Goal: Task Accomplishment & Management: Use online tool/utility

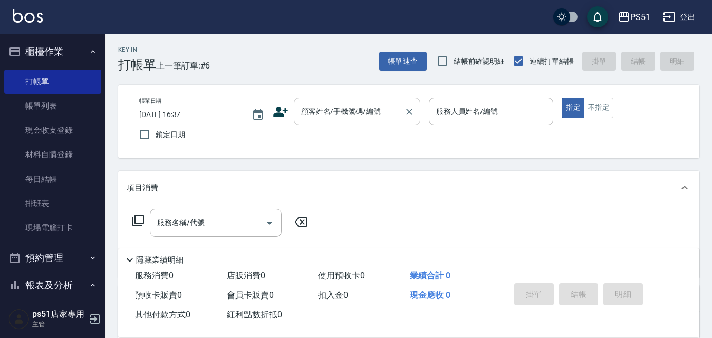
click at [396, 110] on input "顧客姓名/手機號碼/編號" at bounding box center [348, 111] width 101 height 18
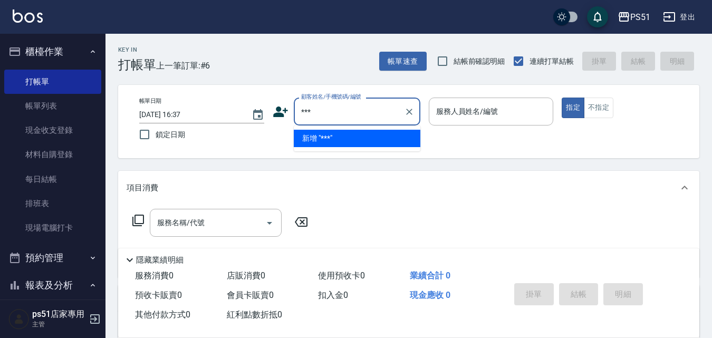
type input "***"
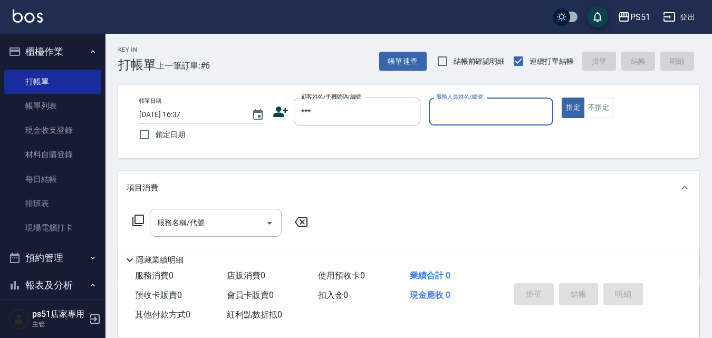
click at [561, 98] on button "指定" at bounding box center [572, 108] width 23 height 21
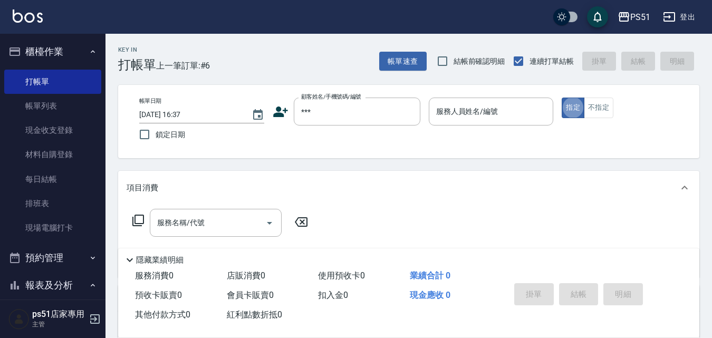
type button "true"
type input "無名字/***/null"
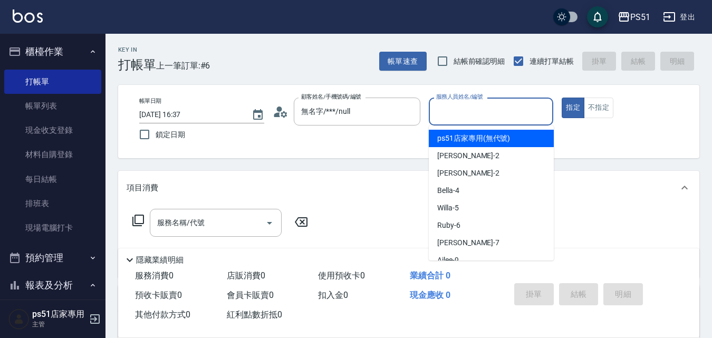
click at [481, 112] on div "服務人員姓名/編號 服務人員姓名/編號" at bounding box center [491, 112] width 125 height 28
type input "Willa-5"
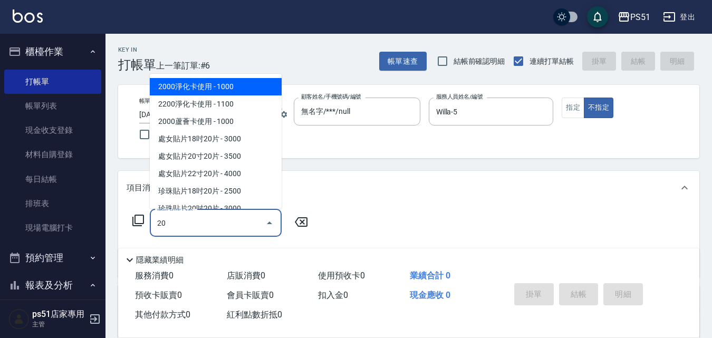
type input "2"
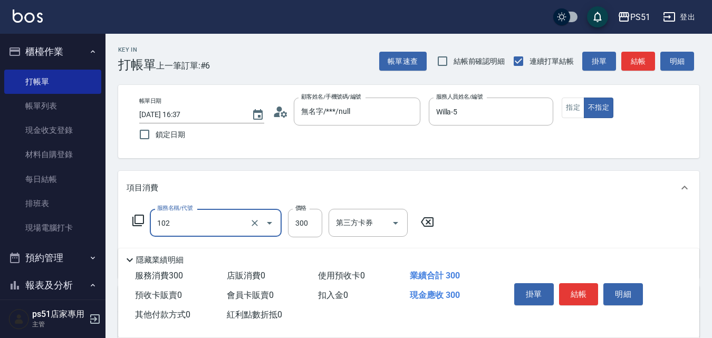
type input "精油洗髮(102)"
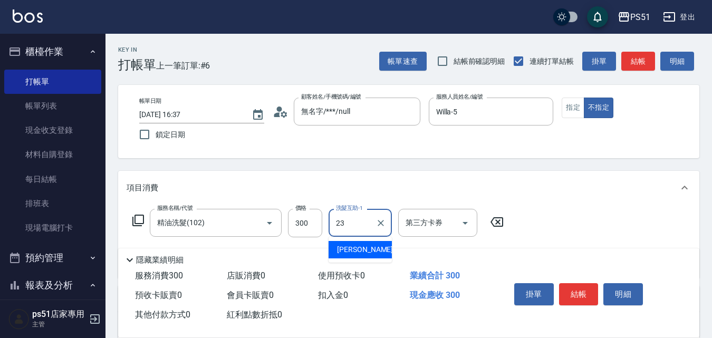
type input "[PERSON_NAME]-23"
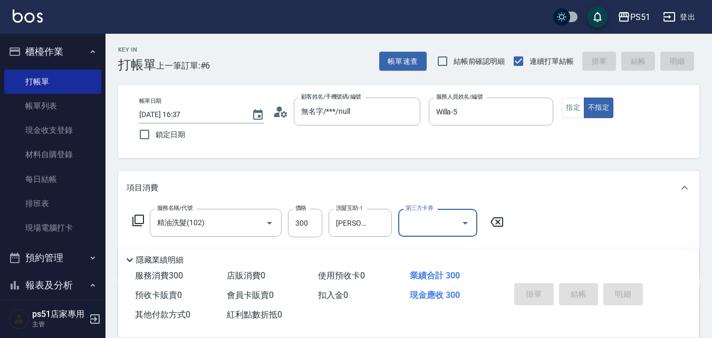
type input "[DATE] 17:25"
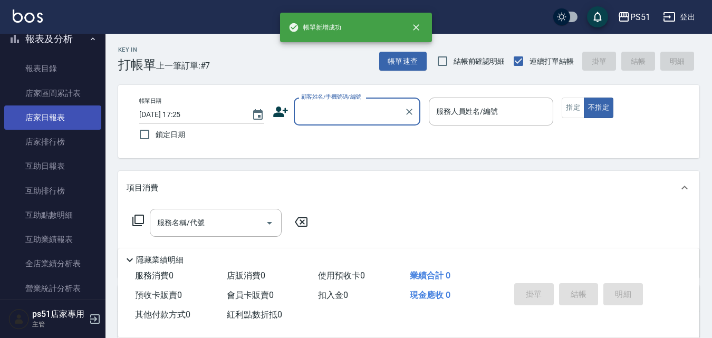
scroll to position [492, 0]
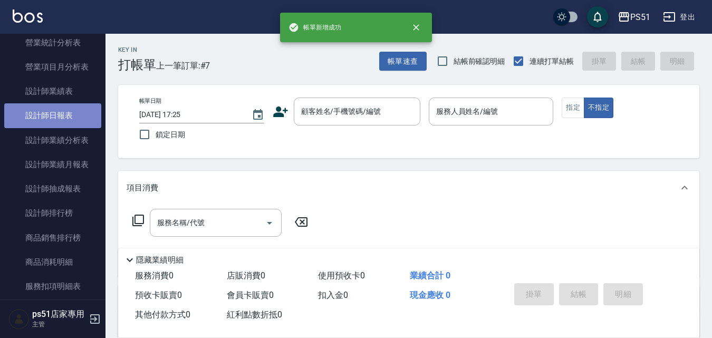
click at [52, 120] on link "設計師日報表" at bounding box center [52, 115] width 97 height 24
